Goal: Find specific page/section

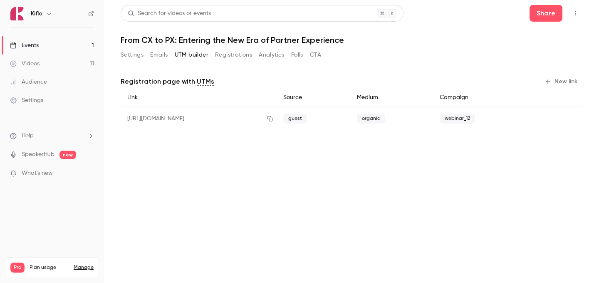
click at [60, 41] on link "Events 1" at bounding box center [52, 45] width 104 height 18
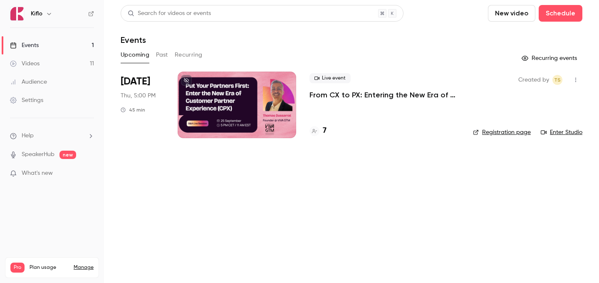
click at [325, 133] on h4 "7" at bounding box center [325, 130] width 4 height 11
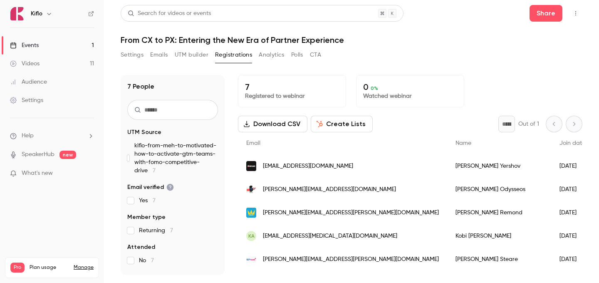
scroll to position [43, 0]
